Goal: Navigation & Orientation: Understand site structure

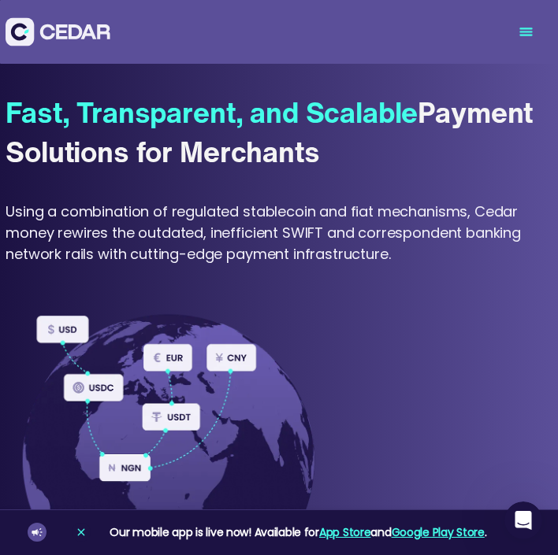
scroll to position [767, 0]
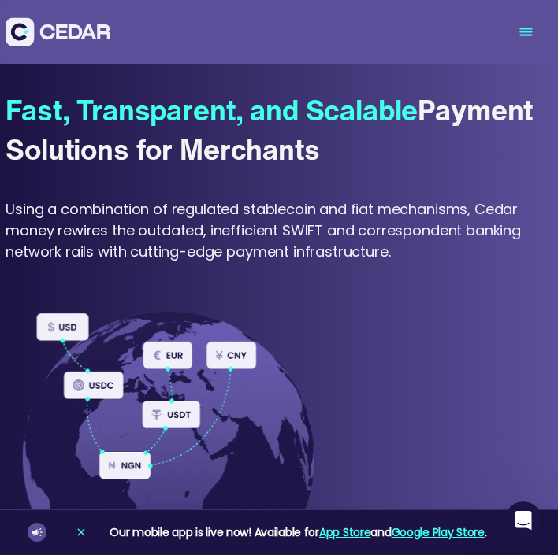
click at [225, 227] on div "Using a combination of regulated stablecoin and fiat mechanisms, Cedar money re…" at bounding box center [279, 231] width 547 height 64
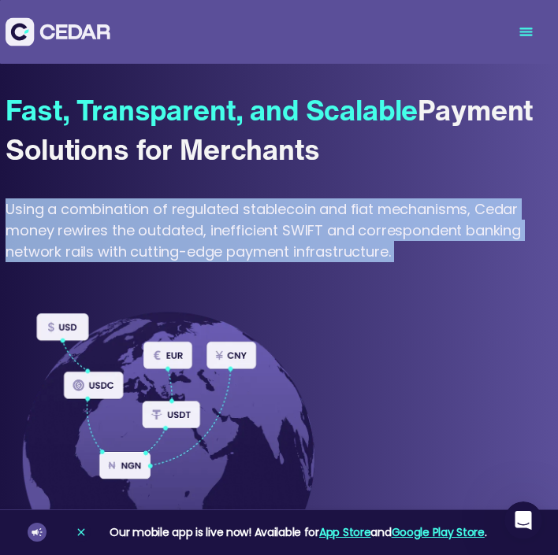
click at [225, 227] on div "Using a combination of regulated stablecoin and fiat mechanisms, Cedar money re…" at bounding box center [279, 231] width 547 height 64
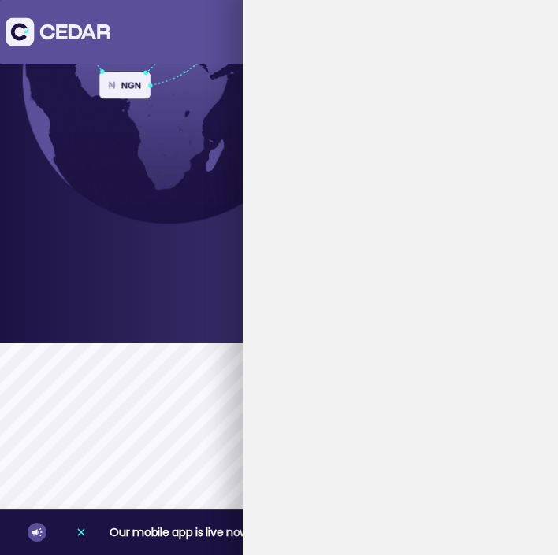
scroll to position [1157, 0]
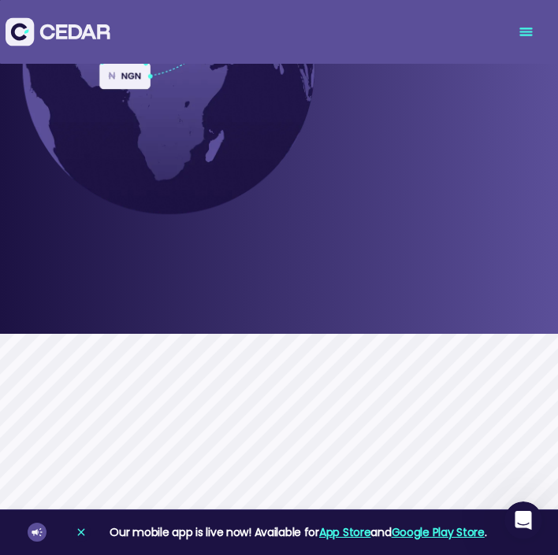
click at [227, 228] on div at bounding box center [279, 61] width 547 height 342
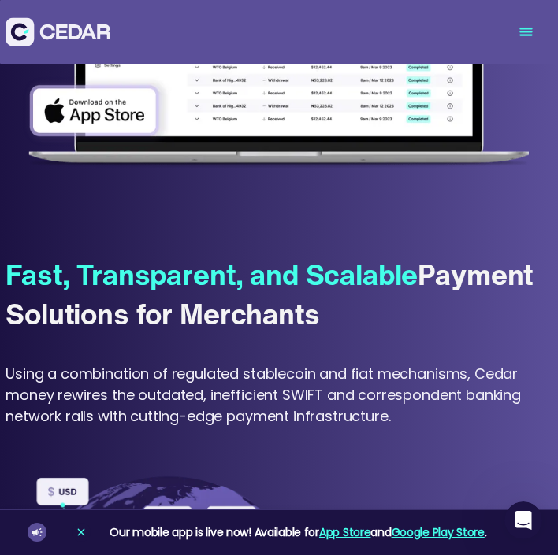
scroll to position [690, 0]
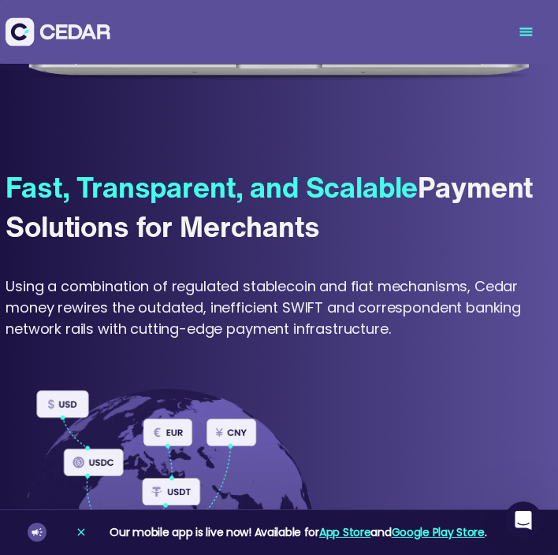
click at [125, 302] on div "Using a combination of regulated stablecoin and fiat mechanisms, Cedar money re…" at bounding box center [279, 308] width 547 height 64
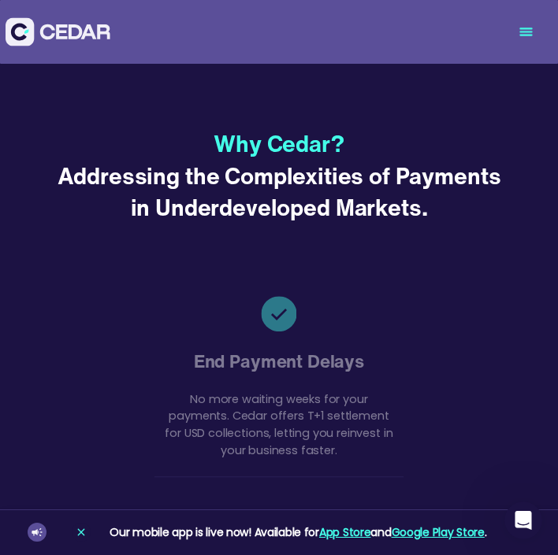
scroll to position [2787, 0]
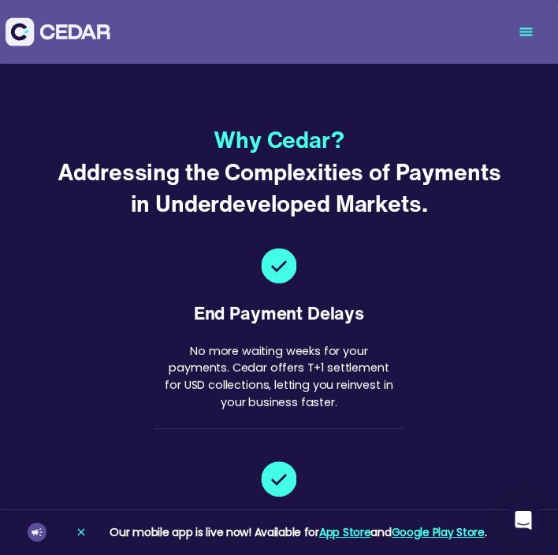
click at [529, 35] on icon "menu" at bounding box center [525, 35] width 11 height 0
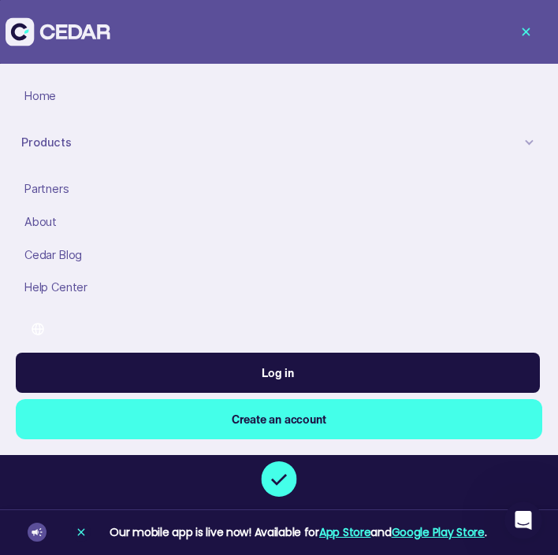
click at [525, 145] on div at bounding box center [528, 142] width 11 height 11
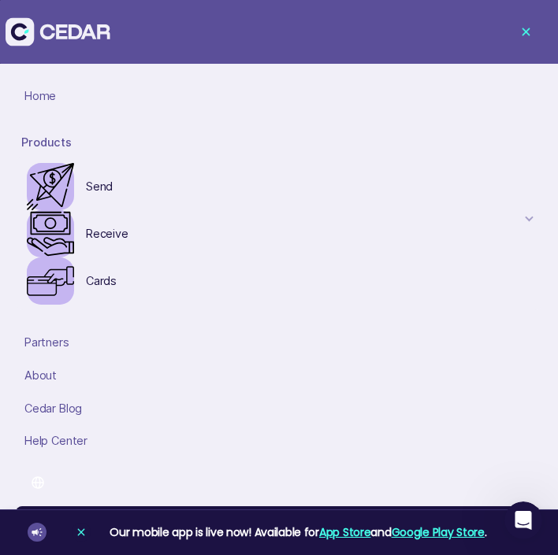
click at [525, 145] on div "Products" at bounding box center [279, 142] width 526 height 28
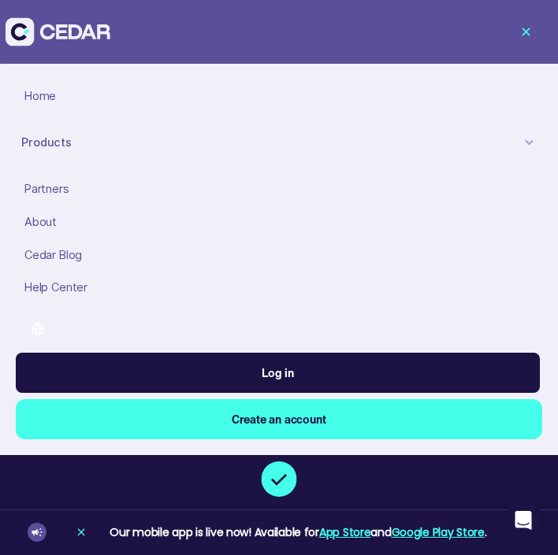
click at [529, 140] on div at bounding box center [528, 142] width 11 height 11
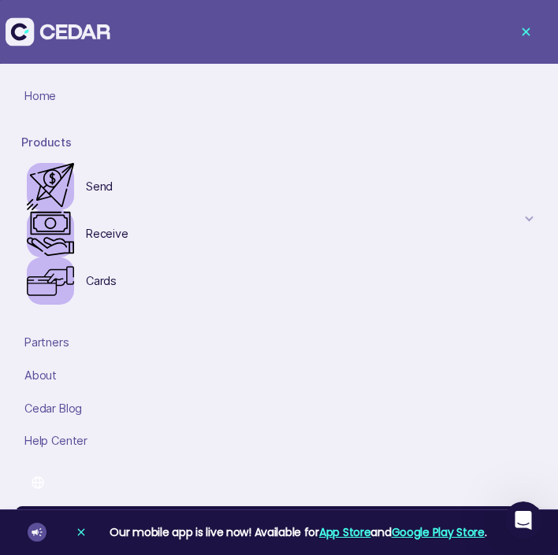
click at [55, 350] on div "Partners" at bounding box center [280, 342] width 512 height 17
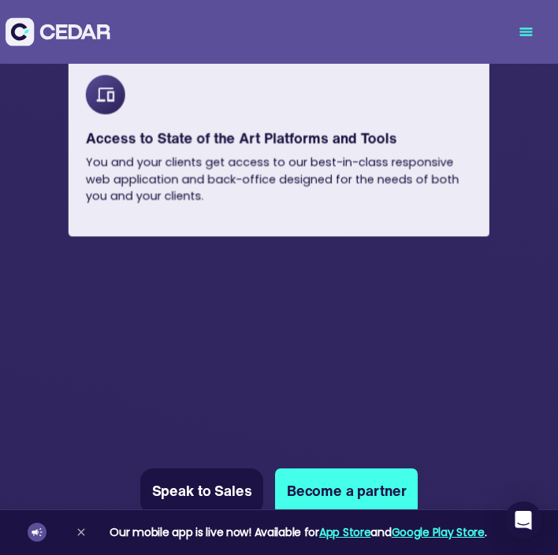
scroll to position [1251, 0]
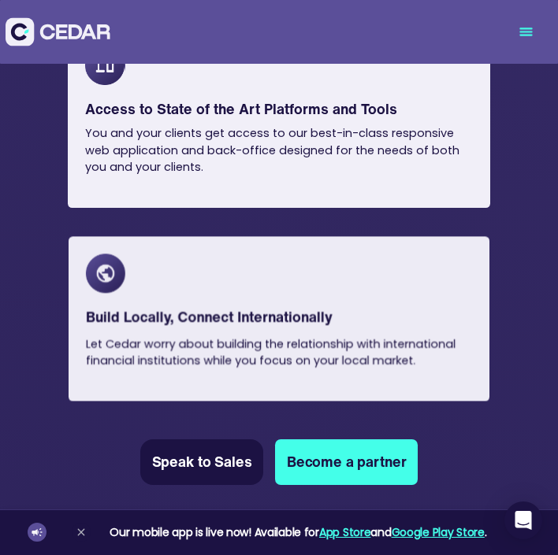
click at [21, 39] on img at bounding box center [58, 31] width 105 height 29
